Goal: Find specific page/section: Find specific page/section

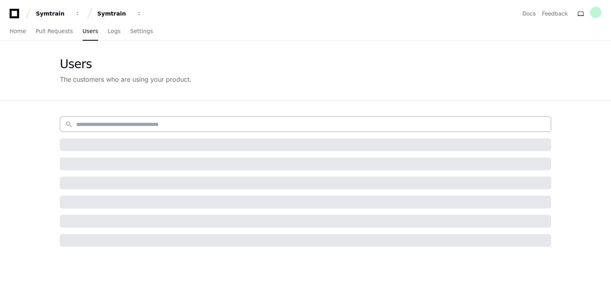
click at [126, 126] on input at bounding box center [311, 124] width 470 height 8
paste input "**********"
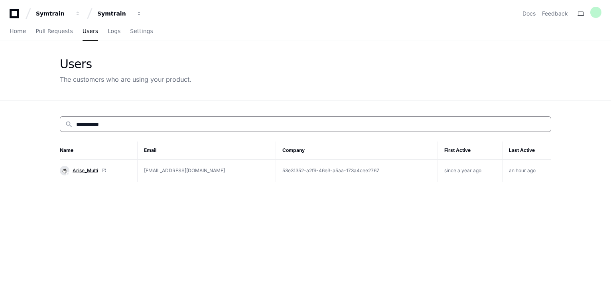
click at [89, 169] on span "Arise_Multi" at bounding box center [86, 170] width 26 height 6
click at [126, 126] on input "**********" at bounding box center [311, 124] width 470 height 8
paste input "*****"
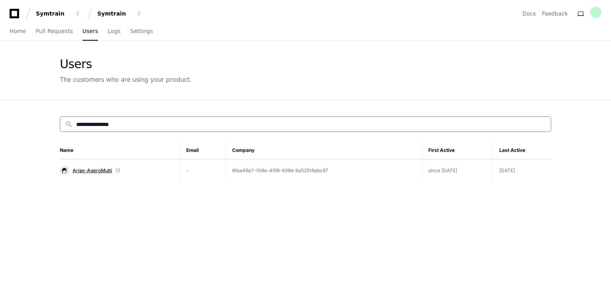
type input "**********"
click at [85, 168] on span "Arise-AgeroMulti" at bounding box center [92, 170] width 39 height 6
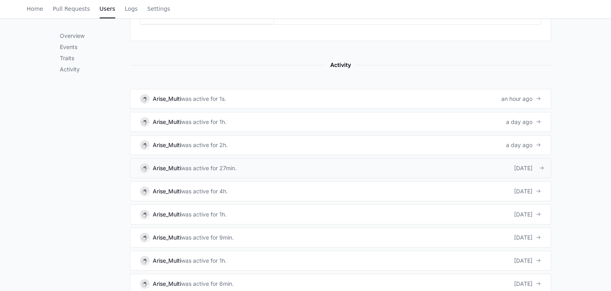
scroll to position [478, 0]
click at [372, 100] on link "Arise_Multi was active for 1s. an hour ago" at bounding box center [340, 100] width 421 height 20
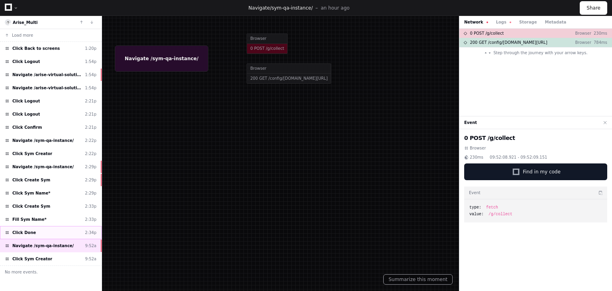
click at [53, 229] on div "Click Done 2:34p" at bounding box center [51, 232] width 102 height 13
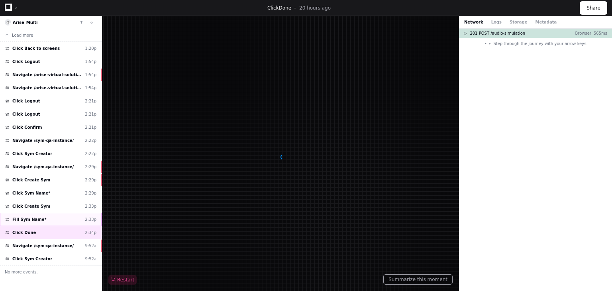
click at [53, 217] on div "Fill Sym Name* 2:33p" at bounding box center [51, 219] width 102 height 13
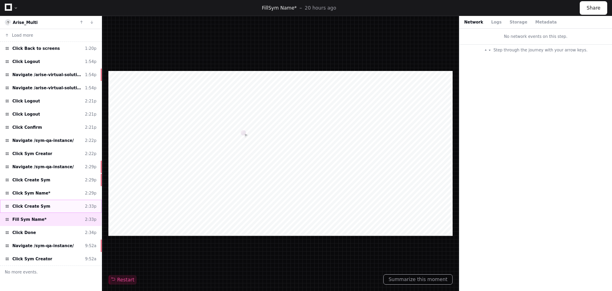
click at [53, 202] on div "Click Create Sym 2:33p" at bounding box center [51, 206] width 102 height 13
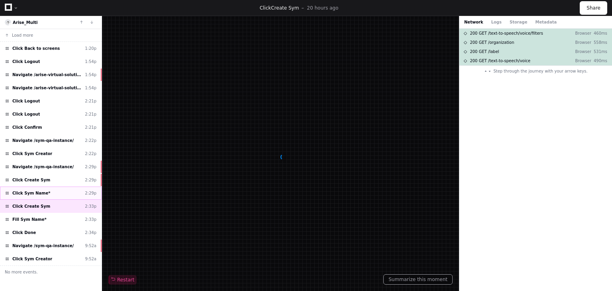
click at [52, 187] on div "Click Sym Name* 2:29p" at bounding box center [51, 193] width 102 height 13
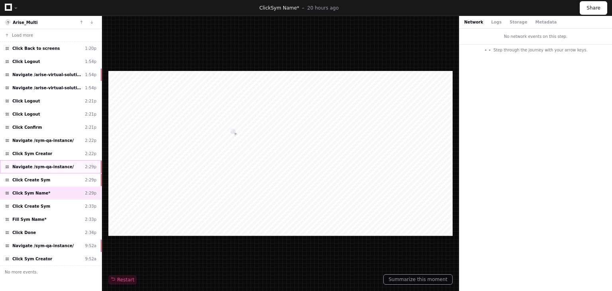
click at [54, 166] on span "Navigate /sym-qa-instance/" at bounding box center [42, 167] width 61 height 6
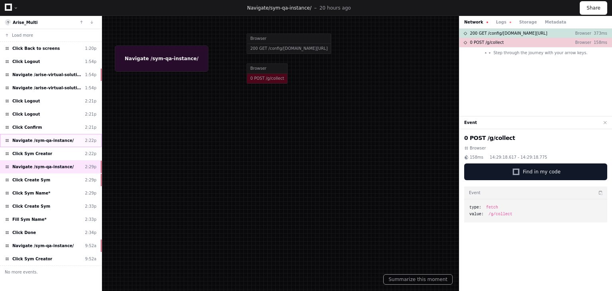
click at [61, 139] on span "Navigate /sym-qa-instance/" at bounding box center [42, 141] width 61 height 6
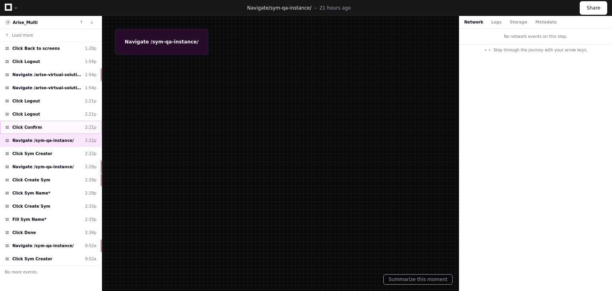
drag, startPoint x: 64, startPoint y: 125, endPoint x: 59, endPoint y: 118, distance: 8.0
click at [64, 124] on div "Click Confirm 2:21p" at bounding box center [51, 127] width 102 height 13
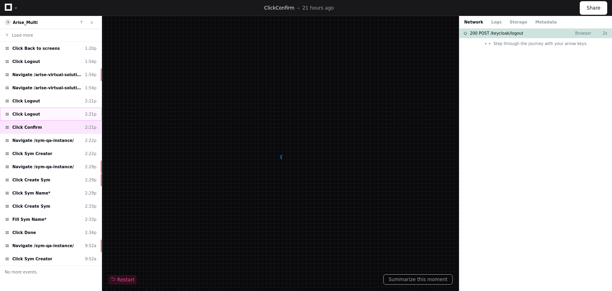
click at [56, 114] on div "Click Logout 2:21p" at bounding box center [51, 114] width 102 height 13
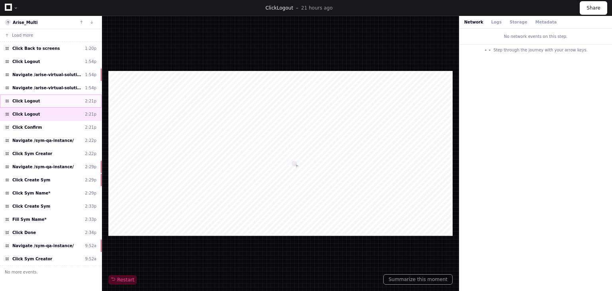
click at [52, 100] on div "Click Logout 2:21p" at bounding box center [51, 100] width 102 height 13
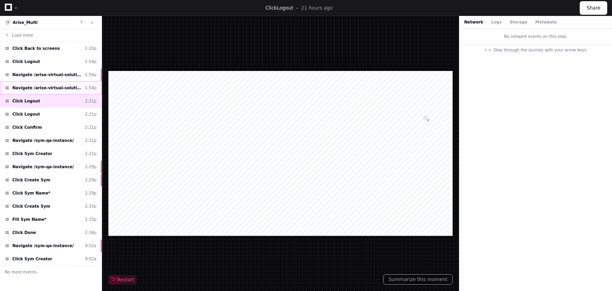
click at [55, 83] on div "Navigate /arise-virtual-solutions/playback 1:54p" at bounding box center [51, 87] width 102 height 13
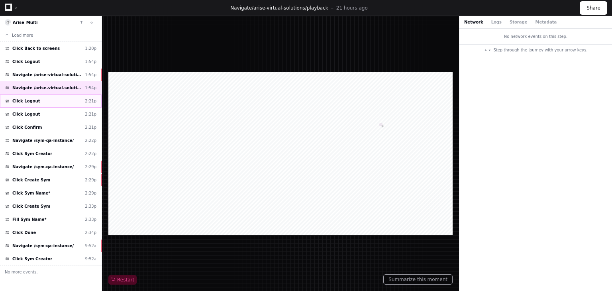
click at [52, 101] on div "Click Logout 2:21p" at bounding box center [51, 100] width 102 height 13
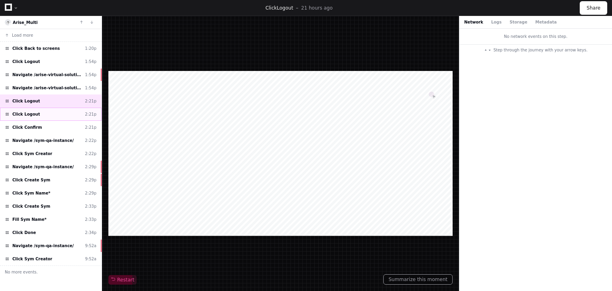
click at [51, 116] on div "Click Logout 2:21p" at bounding box center [51, 114] width 102 height 13
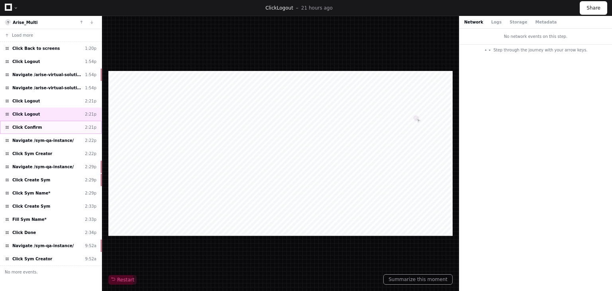
click at [46, 128] on div "Click Confirm 2:21p" at bounding box center [51, 127] width 102 height 13
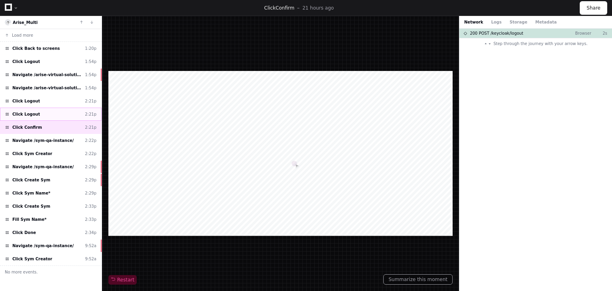
click at [48, 112] on div "Click Logout 2:21p" at bounding box center [51, 114] width 102 height 13
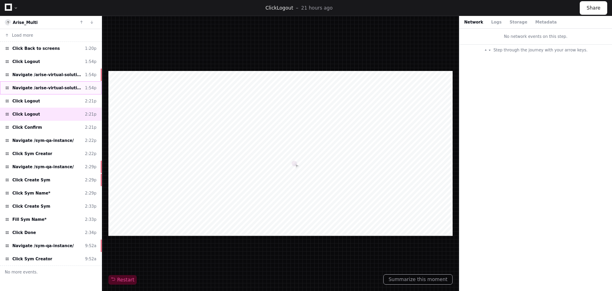
click at [51, 88] on span "Navigate /arise-virtual-solutions/playback" at bounding box center [46, 88] width 69 height 6
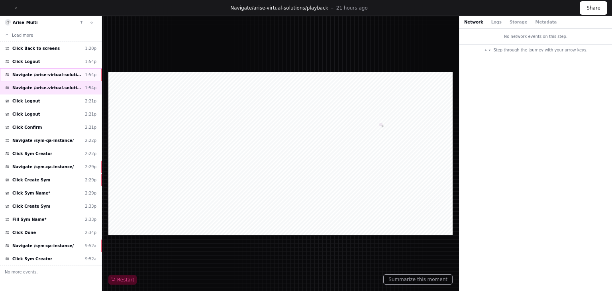
click at [51, 77] on div "Navigate /arise-virtual-solutions/ 1:54p" at bounding box center [51, 74] width 102 height 13
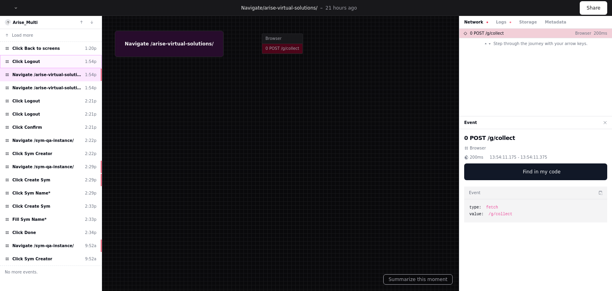
click at [54, 60] on div "Click Logout 1:54p" at bounding box center [51, 61] width 102 height 13
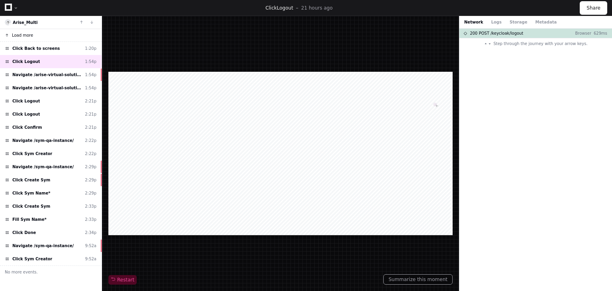
click at [18, 33] on span "Load more" at bounding box center [22, 35] width 21 height 6
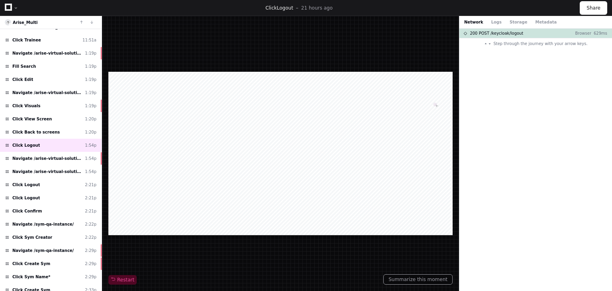
scroll to position [179, 0]
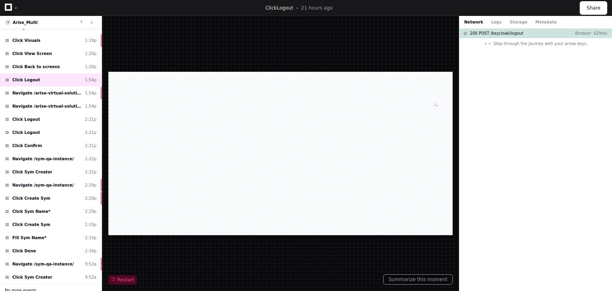
click at [34, 285] on button "No more events." at bounding box center [51, 290] width 102 height 13
click at [39, 131] on div "Click Logout 2:21p" at bounding box center [51, 132] width 102 height 13
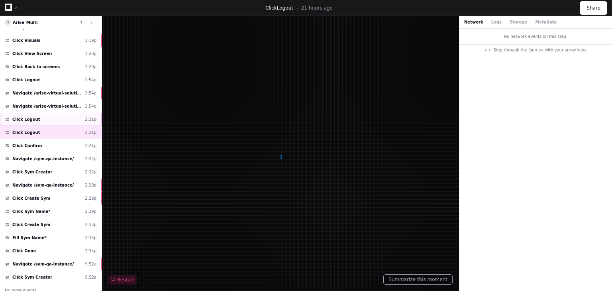
click at [41, 117] on div "Click Logout 2:21p" at bounding box center [51, 119] width 102 height 13
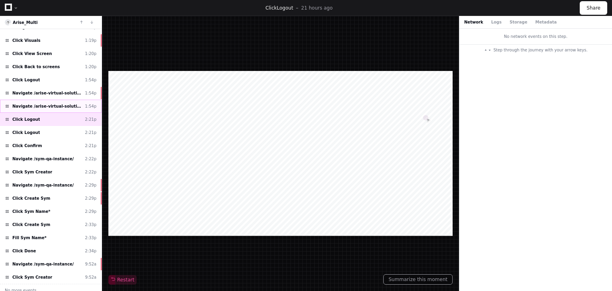
click at [46, 104] on span "Navigate /arise-virtual-solutions/playback" at bounding box center [46, 106] width 69 height 6
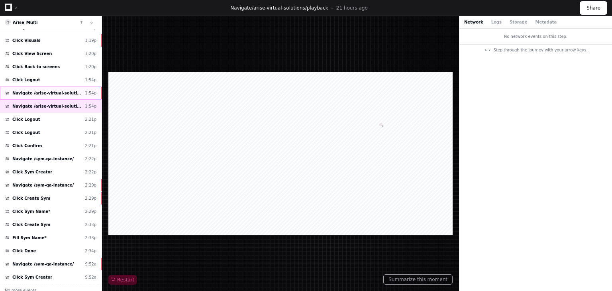
click at [47, 90] on span "Navigate /arise-virtual-solutions/" at bounding box center [46, 93] width 69 height 6
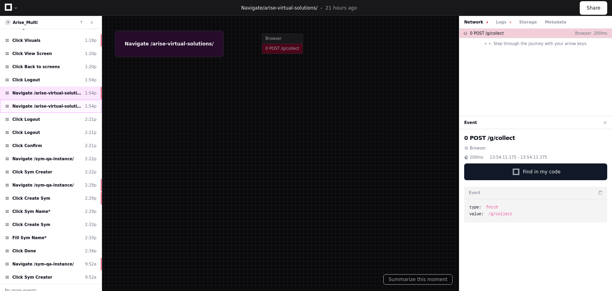
click at [82, 104] on span "Navigate /arise-virtual-solutions/playback" at bounding box center [46, 106] width 69 height 6
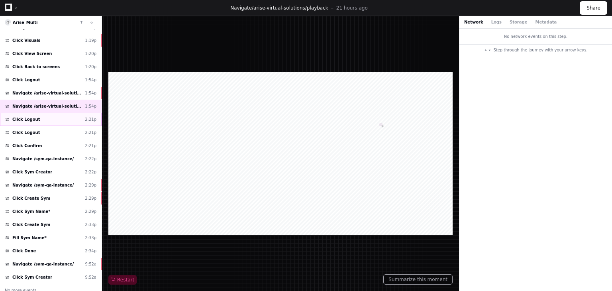
click at [62, 118] on div "Click Logout 2:21p" at bounding box center [51, 119] width 102 height 13
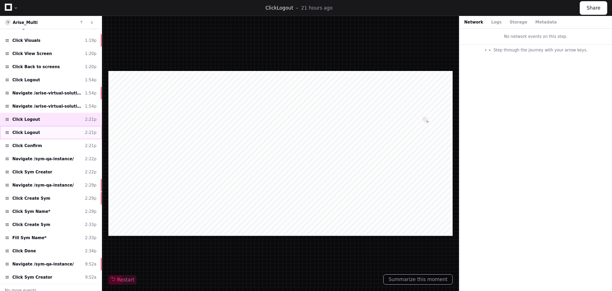
click at [53, 127] on div "Click Logout 2:21p" at bounding box center [51, 132] width 102 height 13
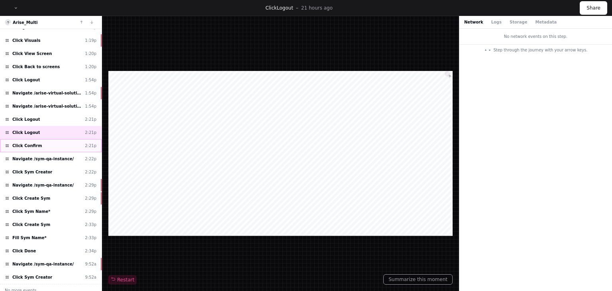
drag, startPoint x: 53, startPoint y: 141, endPoint x: 53, endPoint y: 147, distance: 6.4
click at [53, 141] on div "Click Confirm 2:21p" at bounding box center [51, 145] width 102 height 13
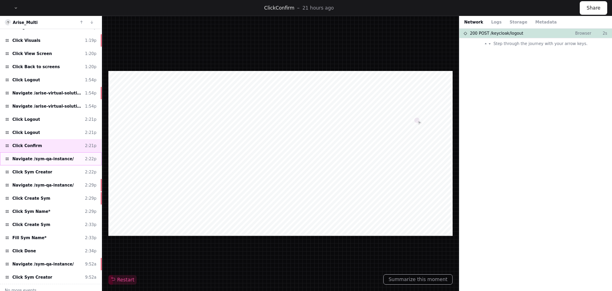
click at [53, 156] on span "Navigate /sym-qa-instance/" at bounding box center [42, 159] width 61 height 6
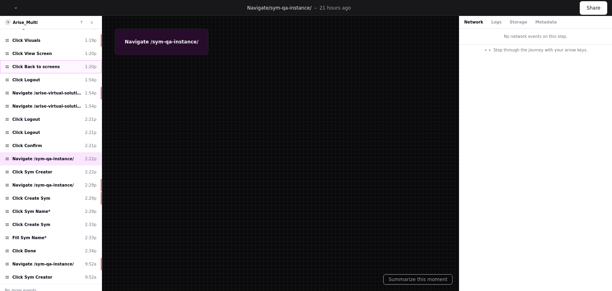
click at [41, 64] on span "Click Back to screens" at bounding box center [35, 67] width 47 height 6
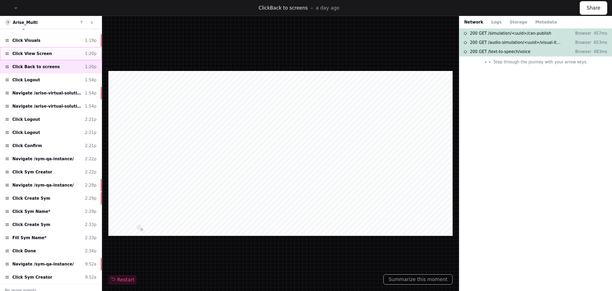
click at [47, 49] on div "Click View Screen 1:20p" at bounding box center [51, 53] width 102 height 13
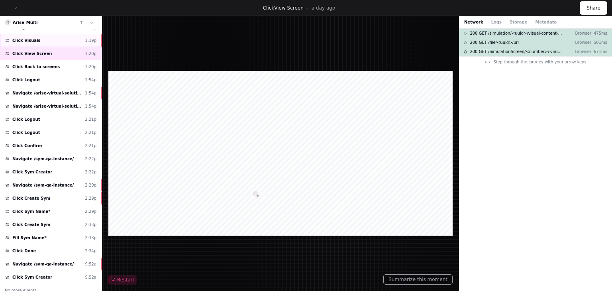
click at [49, 37] on div "Click Visuals 1:19p" at bounding box center [51, 40] width 102 height 13
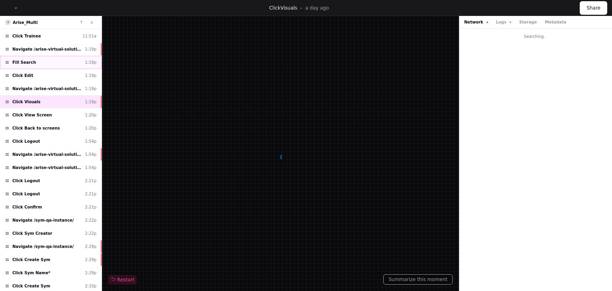
scroll to position [99, 0]
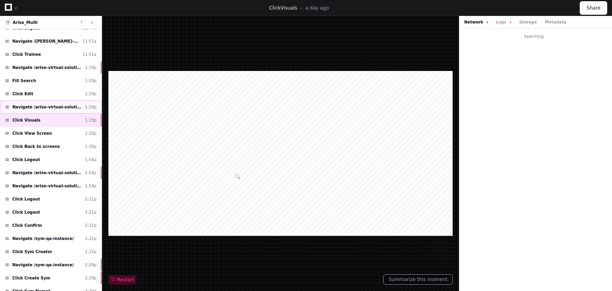
click at [40, 104] on span "Navigate /arise-virtual-solutions/audio-simulation/*/create-sym" at bounding box center [46, 107] width 69 height 6
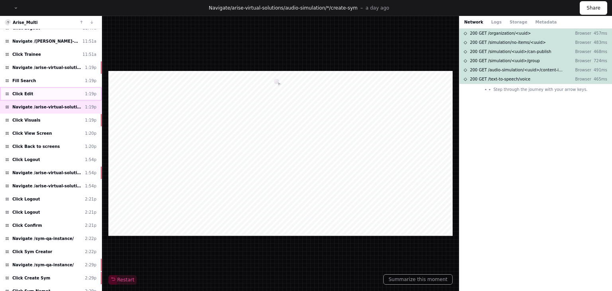
click at [43, 91] on div "Click Edit 1:19p" at bounding box center [51, 93] width 102 height 13
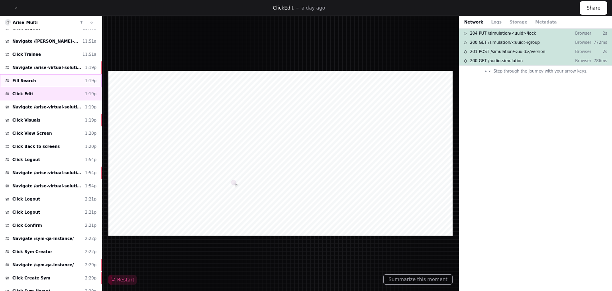
click at [43, 82] on div "Fill Search 1:19p" at bounding box center [51, 80] width 102 height 13
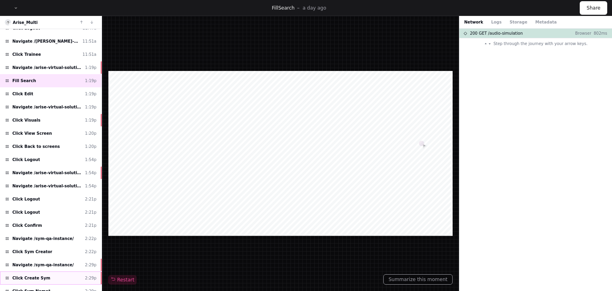
scroll to position [179, 0]
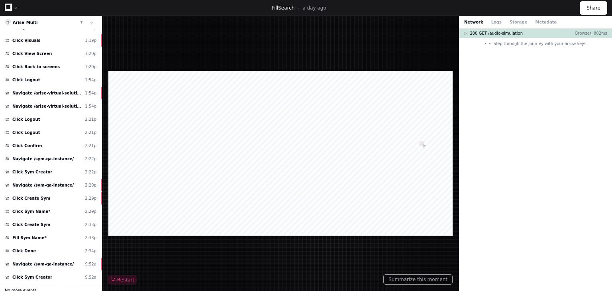
click at [45, 285] on button "No more events." at bounding box center [51, 290] width 102 height 13
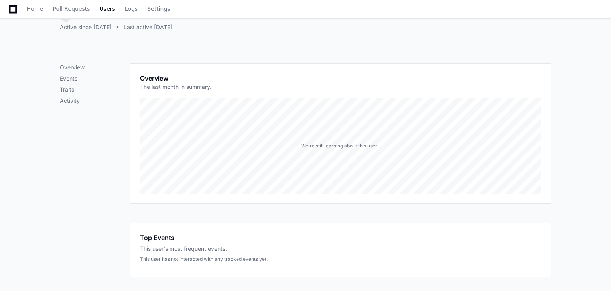
scroll to position [260, 0]
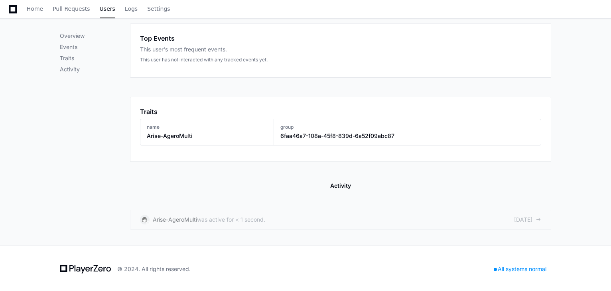
drag, startPoint x: 115, startPoint y: 198, endPoint x: 117, endPoint y: 193, distance: 5.9
click at [115, 198] on div "Overview Events Traits Activity" at bounding box center [95, 47] width 70 height 366
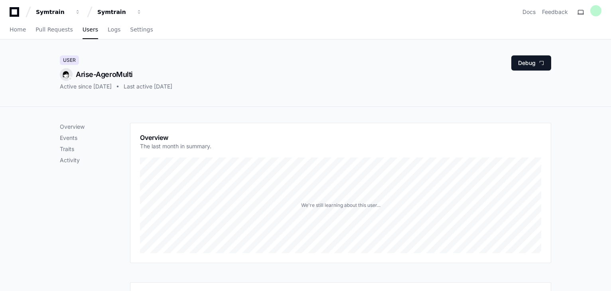
scroll to position [0, 0]
